Goal: Find specific page/section: Find specific page/section

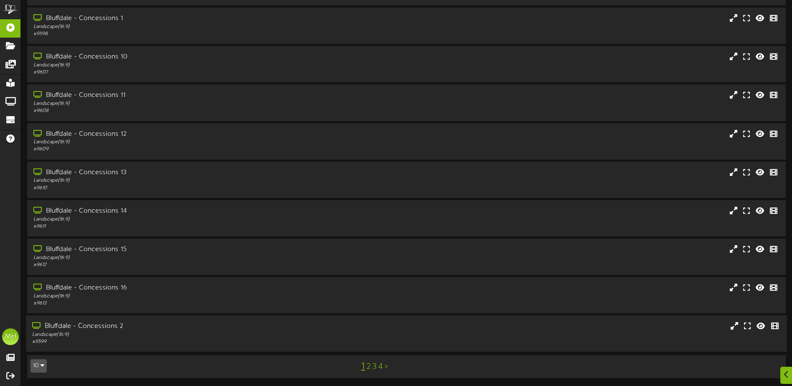
scroll to position [62, 0]
click at [39, 364] on button "10" at bounding box center [38, 365] width 16 height 13
click at [38, 354] on div "100" at bounding box center [39, 349] width 16 height 13
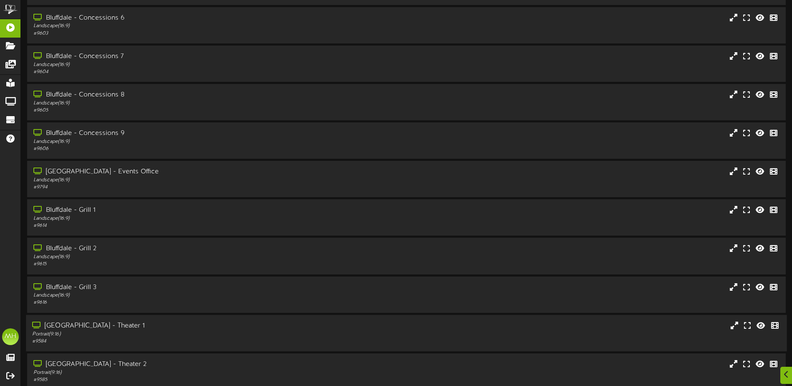
scroll to position [585, 0]
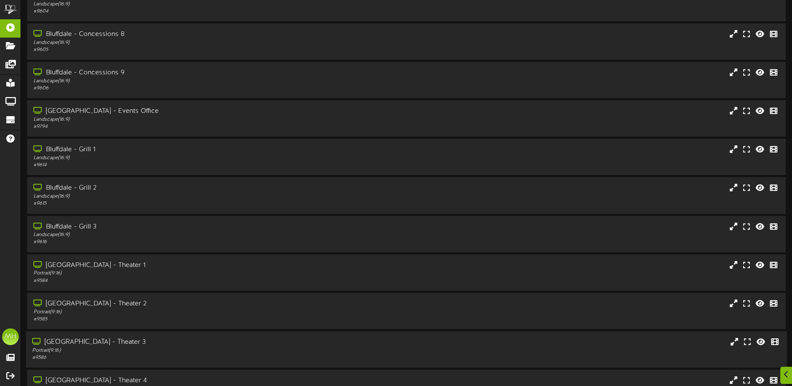
click at [106, 340] on div "[GEOGRAPHIC_DATA] - Theater 3" at bounding box center [184, 342] width 304 height 10
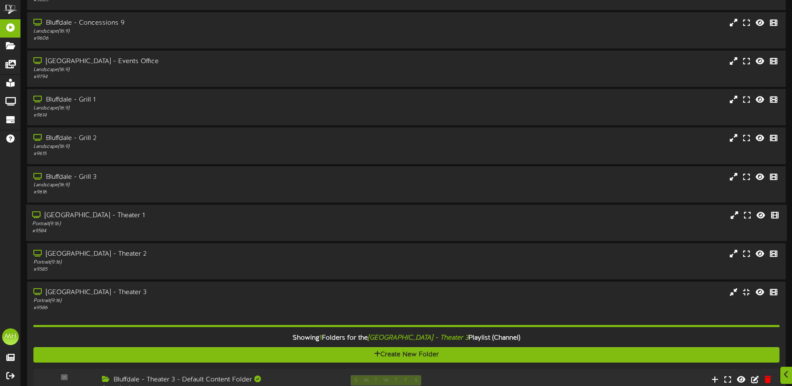
scroll to position [835, 0]
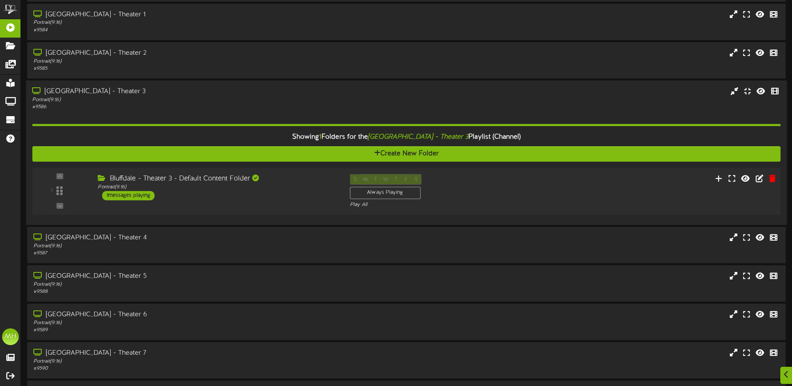
click at [211, 203] on div "1 ( 9:16" at bounding box center [406, 191] width 756 height 34
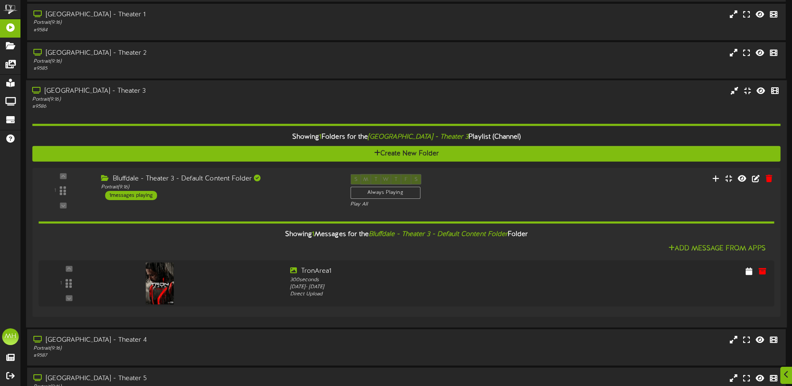
click at [164, 105] on div "# 9586" at bounding box center [184, 106] width 304 height 7
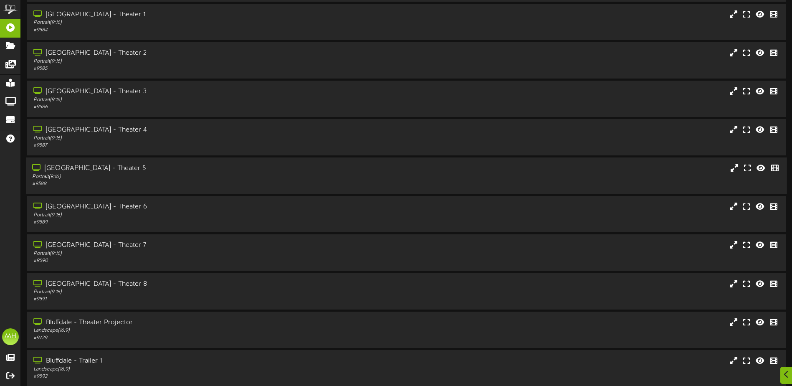
click at [124, 168] on div "[GEOGRAPHIC_DATA] - Theater 5" at bounding box center [184, 169] width 304 height 10
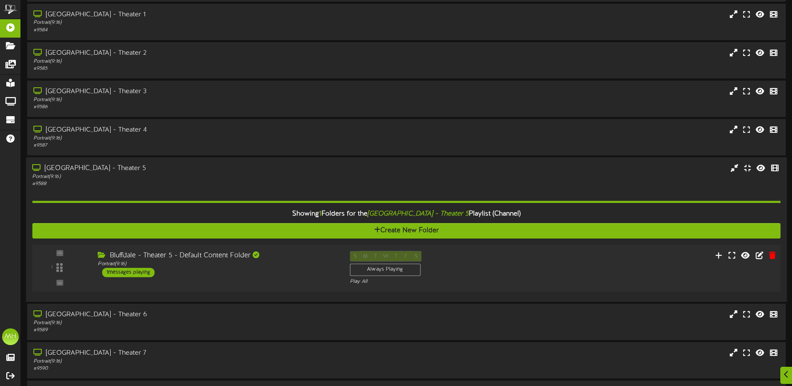
click at [175, 286] on div "1 Portrait ( )" at bounding box center [406, 267] width 756 height 47
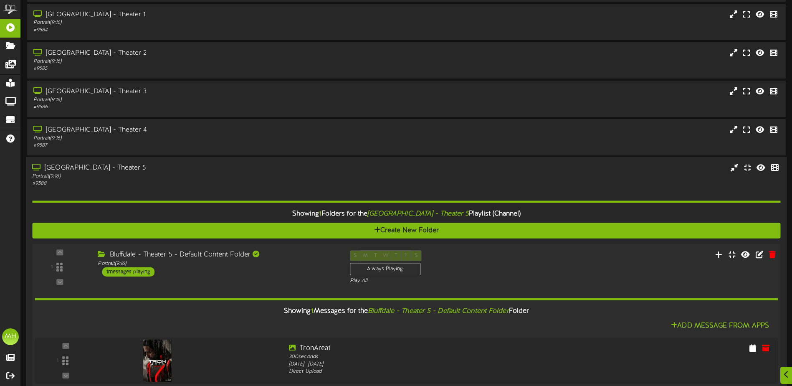
click at [176, 286] on div "Showing 1 Messages for the Bluffdale - Theater 5 - Default Content Folder Folde…" at bounding box center [406, 336] width 743 height 104
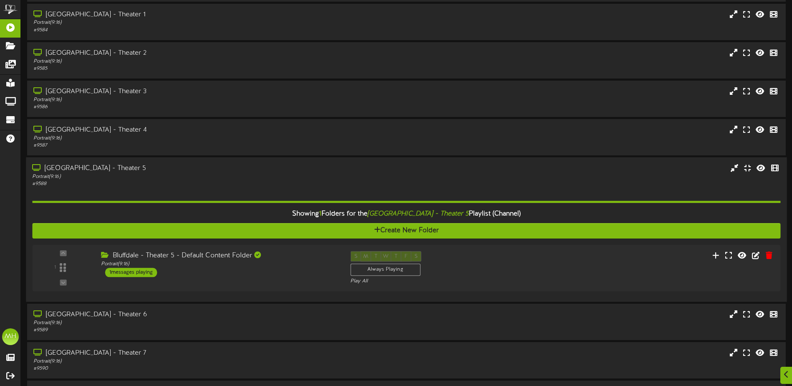
click at [132, 173] on div "Portrait ( 9:16 )" at bounding box center [184, 176] width 304 height 7
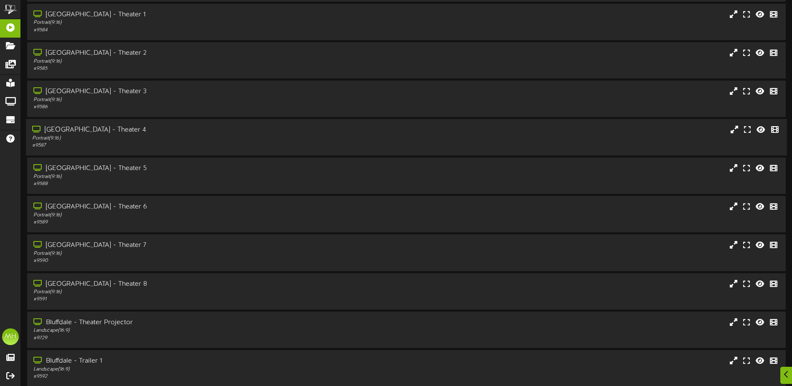
click at [106, 142] on div "# 9587" at bounding box center [184, 145] width 304 height 7
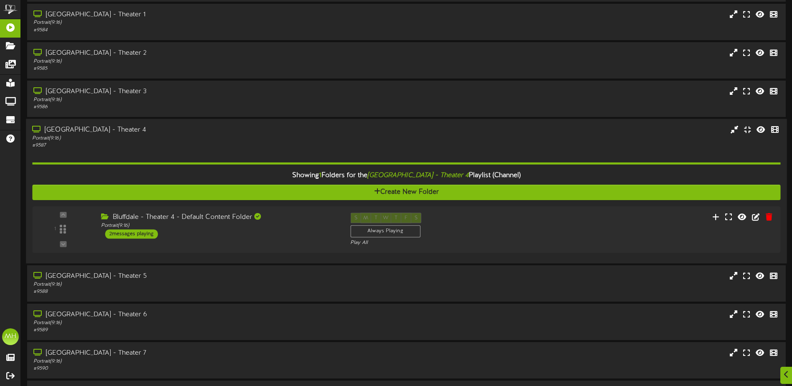
click at [121, 133] on div "[GEOGRAPHIC_DATA] - Theater 4" at bounding box center [184, 130] width 304 height 10
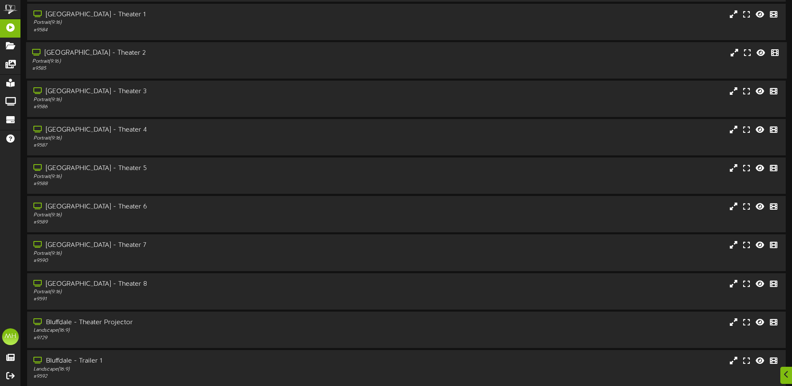
click at [108, 69] on div "# 9585" at bounding box center [184, 68] width 304 height 7
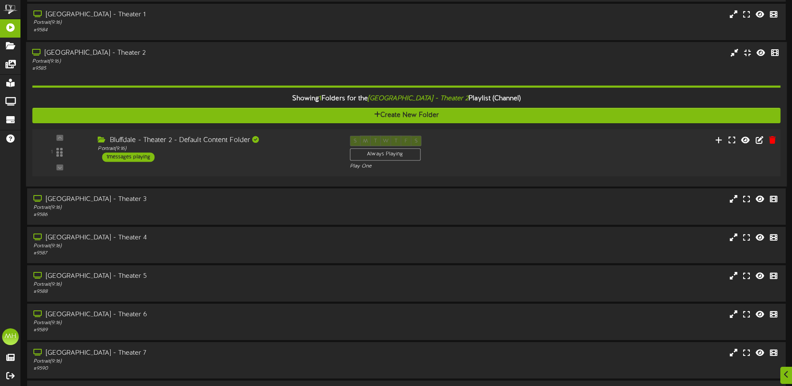
click at [166, 164] on div "1 ( 9:16" at bounding box center [406, 152] width 756 height 34
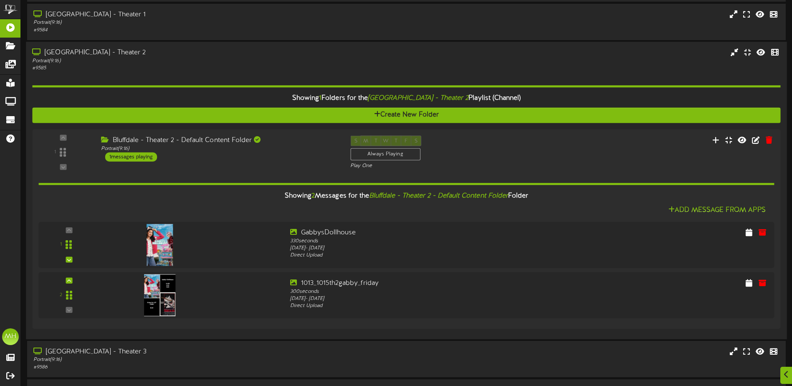
click at [126, 57] on div "[GEOGRAPHIC_DATA] - Theater 2" at bounding box center [184, 53] width 304 height 10
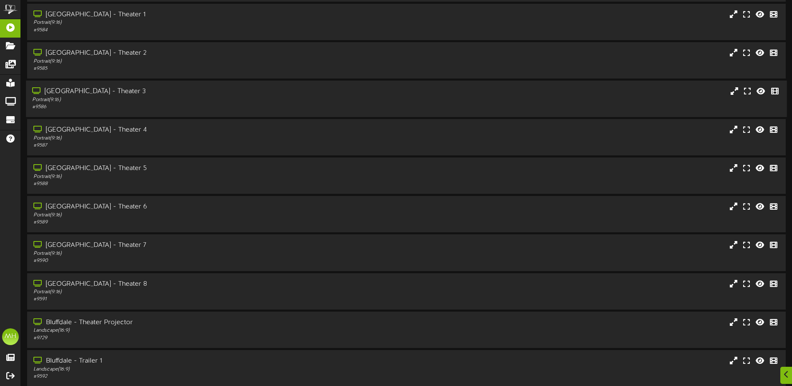
click at [114, 98] on div "Portrait ( 9:16 )" at bounding box center [184, 99] width 304 height 7
